Goal: Find specific page/section: Find specific page/section

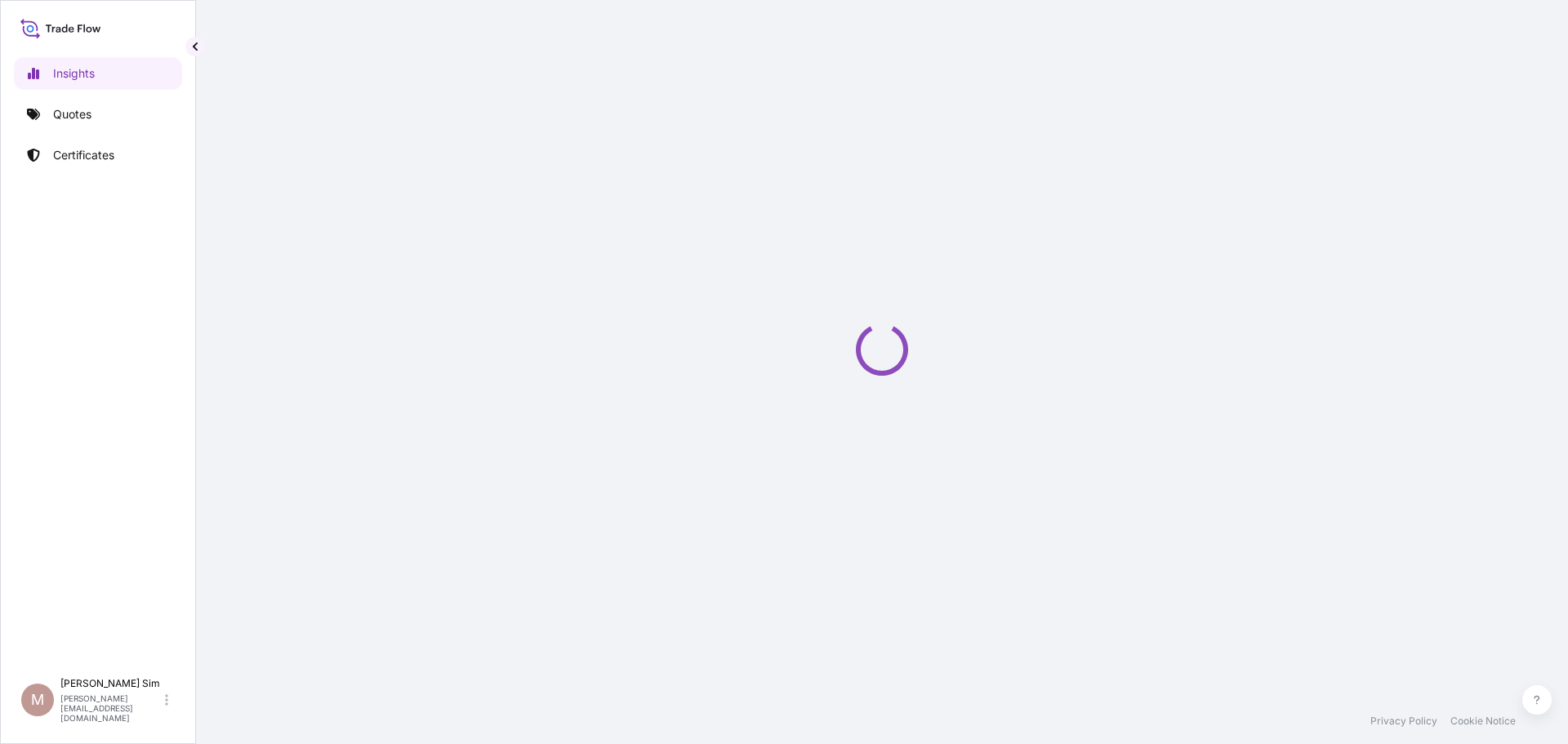
select select "2025"
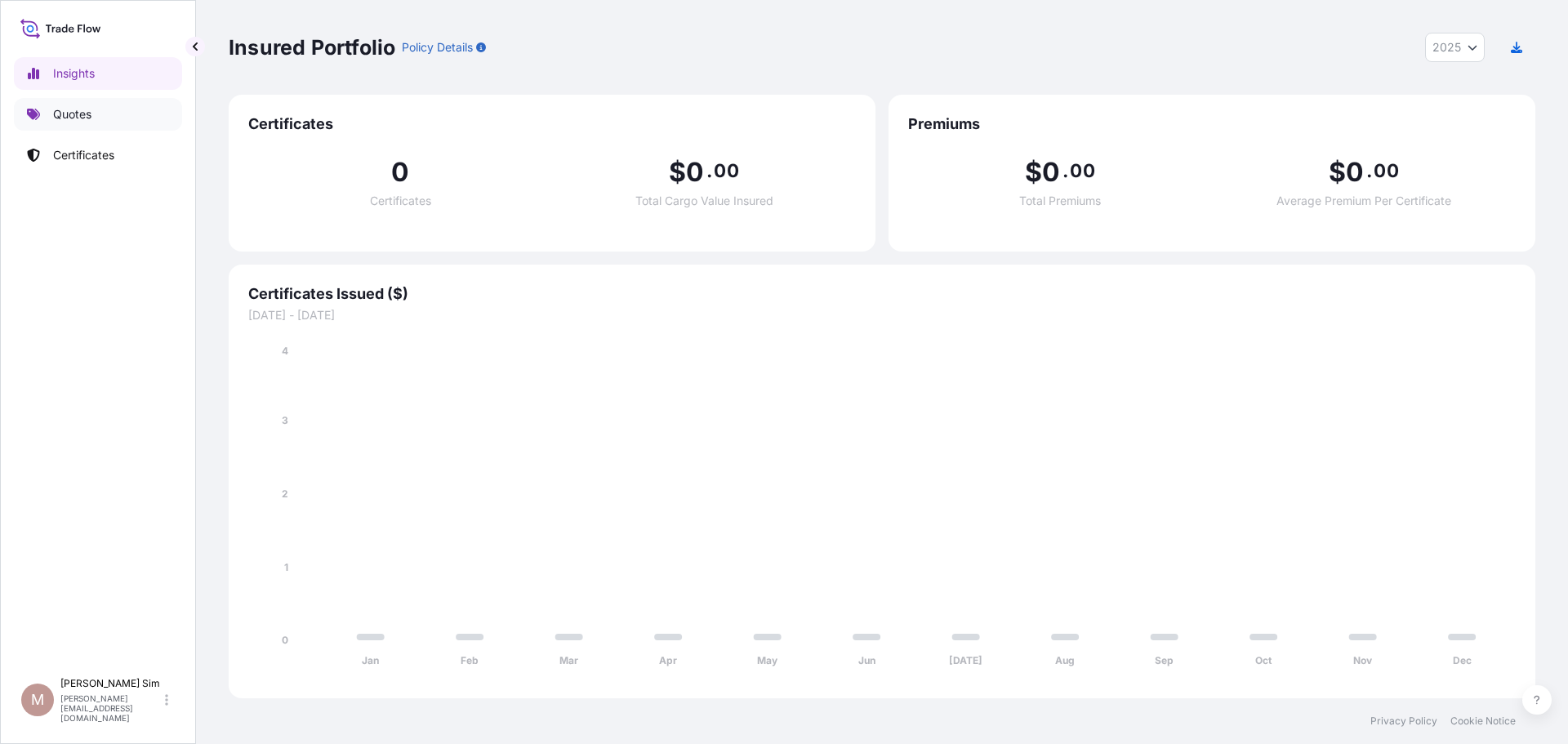
click at [72, 121] on p "Quotes" at bounding box center [72, 114] width 38 height 16
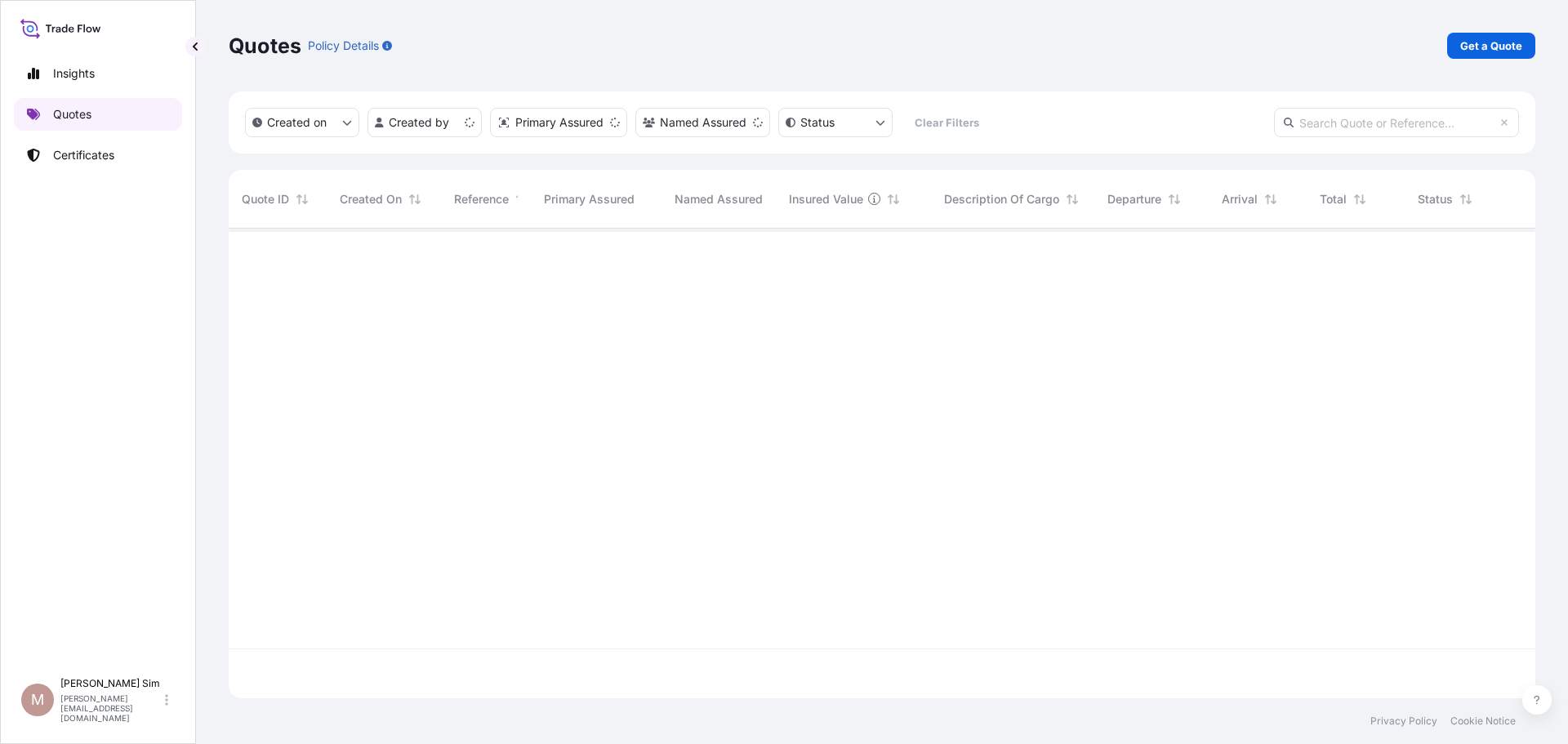
scroll to position [467, 1294]
